Goal: Task Accomplishment & Management: Complete application form

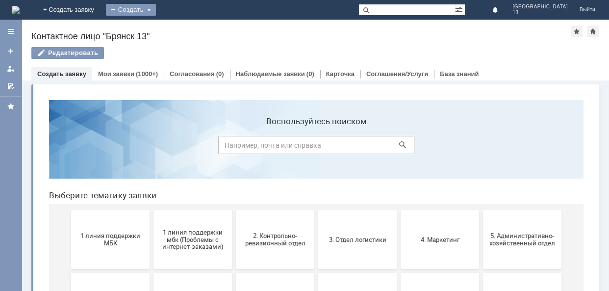
drag, startPoint x: 188, startPoint y: 11, endPoint x: 187, endPoint y: 17, distance: 5.6
click at [156, 12] on div "Создать" at bounding box center [131, 10] width 50 height 12
drag, startPoint x: 183, startPoint y: 30, endPoint x: 185, endPoint y: 36, distance: 6.7
click at [182, 31] on link "Заявка" at bounding box center [145, 30] width 75 height 12
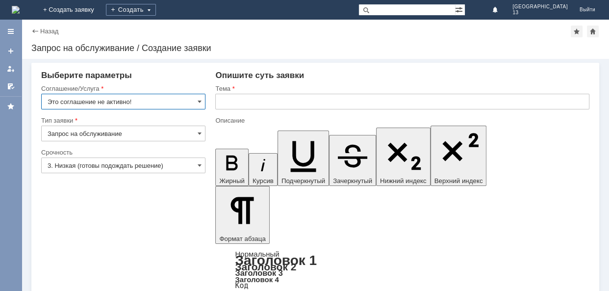
drag, startPoint x: 201, startPoint y: 102, endPoint x: 197, endPoint y: 107, distance: 6.3
click at [201, 103] on span at bounding box center [200, 102] width 4 height 8
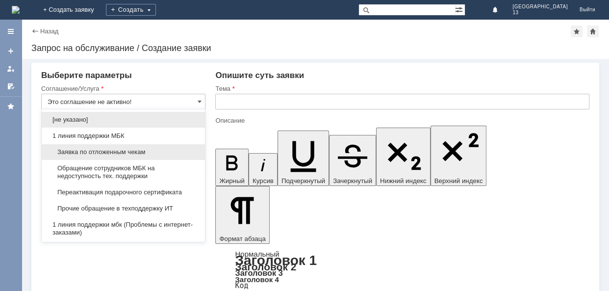
click at [110, 151] on span "Заявка по отложенным чекам" at bounding box center [124, 152] width 152 height 8
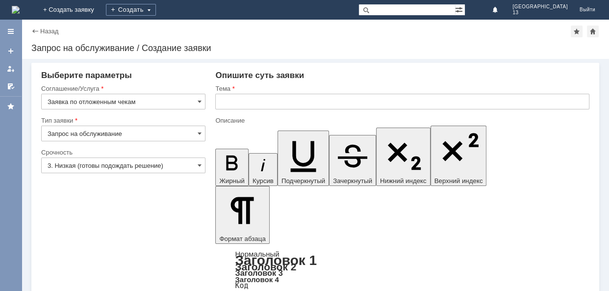
type input "Заявка по отложенным чекам"
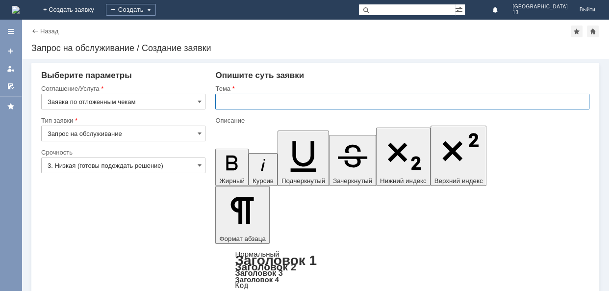
click at [240, 103] on input "text" at bounding box center [402, 102] width 374 height 16
click at [228, 99] on input "ОТл чек" at bounding box center [402, 102] width 374 height 16
drag, startPoint x: 228, startPoint y: 99, endPoint x: 193, endPoint y: 115, distance: 38.7
type input "Отл чек"
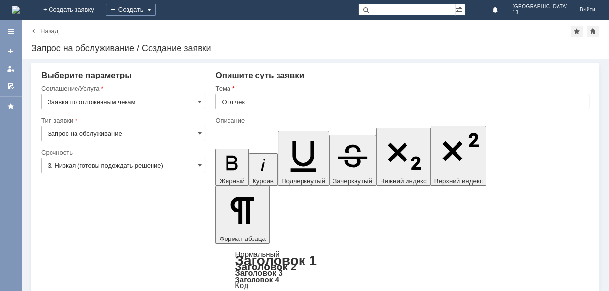
drag, startPoint x: 259, startPoint y: 226, endPoint x: 250, endPoint y: 224, distance: 10.0
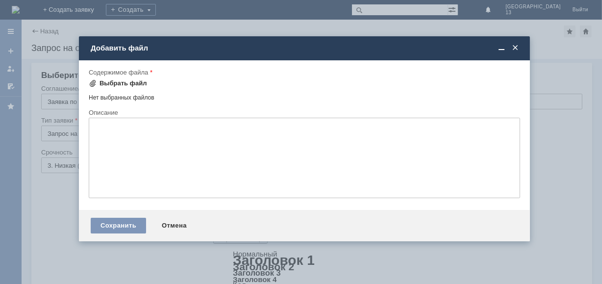
click at [114, 80] on div "Выбрать файл" at bounding box center [124, 83] width 48 height 8
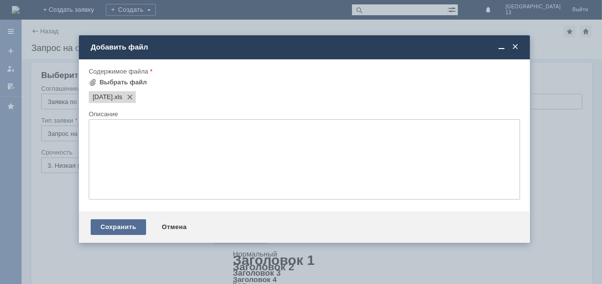
click at [130, 227] on div "Сохранить" at bounding box center [118, 227] width 55 height 16
